Goal: Browse casually: Explore the website without a specific task or goal

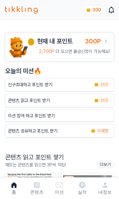
click at [83, 184] on icon at bounding box center [82, 185] width 8 height 8
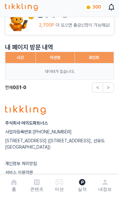
scroll to position [37, 0]
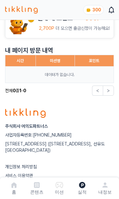
click at [41, 196] on link "콘텐츠" at bounding box center [36, 188] width 23 height 16
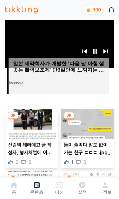
scroll to position [36, 0]
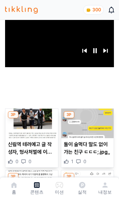
click at [52, 153] on p "신림역 테러예고 글 작성자, 형사처벌에 이어 민사전액 패소" at bounding box center [31, 148] width 47 height 15
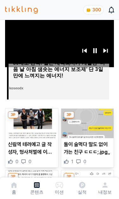
scroll to position [0, 0]
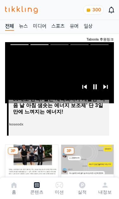
click at [84, 154] on img at bounding box center [87, 159] width 53 height 29
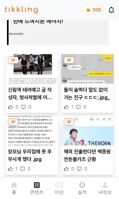
scroll to position [97, 0]
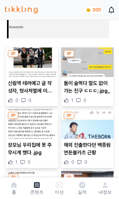
click at [41, 153] on p "장모님 우리집에 못 주무시게 했다 .jpg" at bounding box center [31, 148] width 47 height 15
click at [53, 153] on p "장모님 우리집에 못 주무시게 했다 .jpg" at bounding box center [31, 148] width 47 height 15
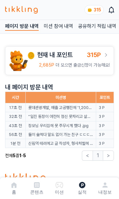
click at [72, 26] on link "미션 참여 내역" at bounding box center [58, 26] width 29 height 8
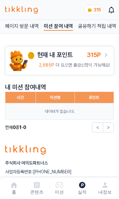
click at [100, 29] on link "공유하기 적립 내역" at bounding box center [97, 26] width 38 height 8
